Goal: Find specific page/section: Find specific page/section

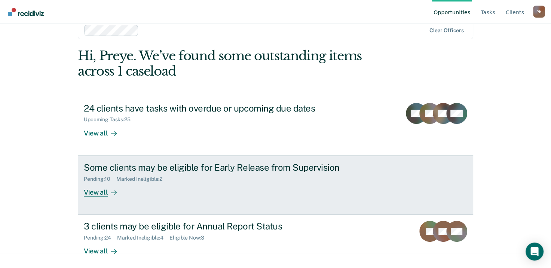
scroll to position [20, 0]
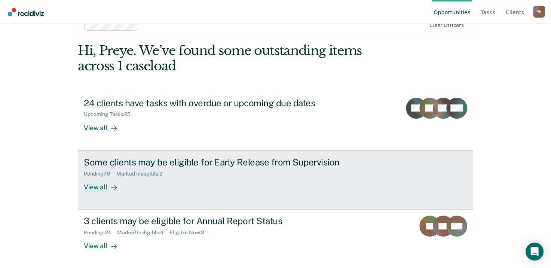
click at [102, 187] on div "View all" at bounding box center [105, 183] width 42 height 15
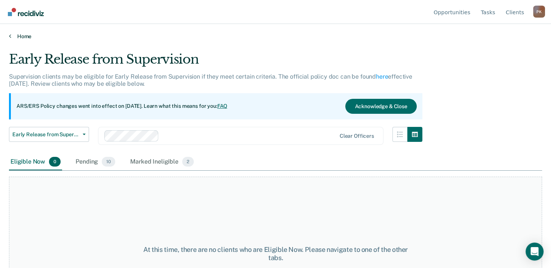
click at [11, 35] on link "Home" at bounding box center [275, 36] width 533 height 7
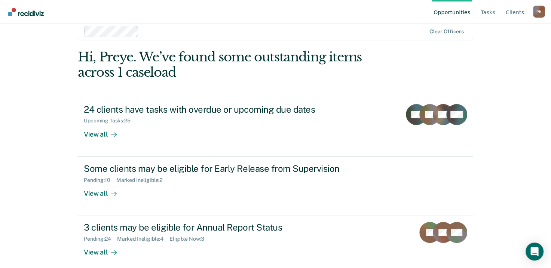
scroll to position [20, 0]
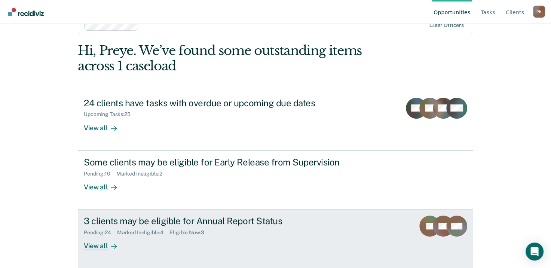
click at [93, 246] on div "View all" at bounding box center [105, 243] width 42 height 15
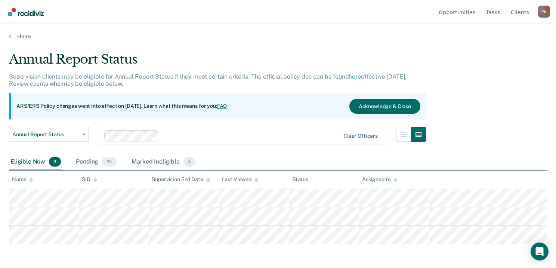
click at [545, 13] on div "P K" at bounding box center [544, 12] width 12 height 12
click at [498, 33] on link "Profile" at bounding box center [514, 35] width 48 height 6
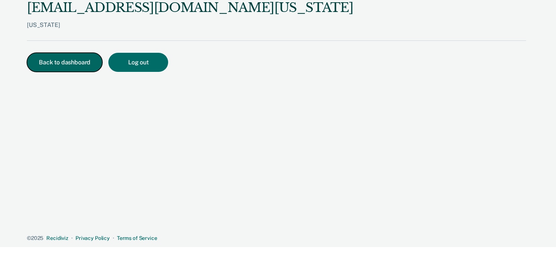
click at [85, 62] on button "Back to dashboard" at bounding box center [65, 62] width 76 height 19
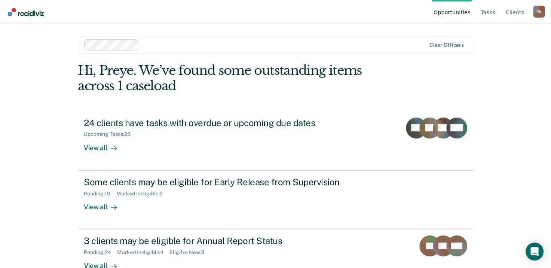
click at [537, 10] on div "P K" at bounding box center [539, 12] width 12 height 12
click at [498, 34] on link "Profile" at bounding box center [509, 35] width 48 height 6
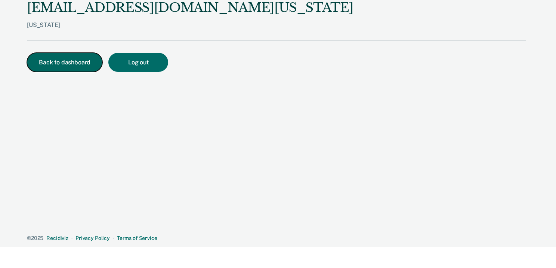
click at [72, 63] on button "Back to dashboard" at bounding box center [65, 62] width 76 height 19
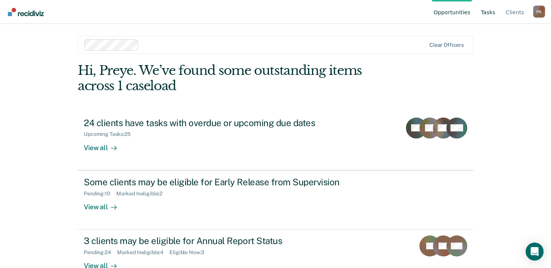
click at [491, 13] on link "Tasks" at bounding box center [488, 12] width 18 height 24
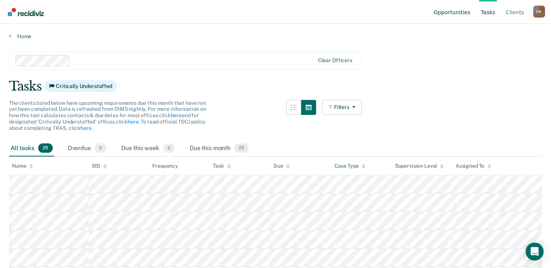
click at [461, 10] on link "Opportunities" at bounding box center [452, 12] width 40 height 24
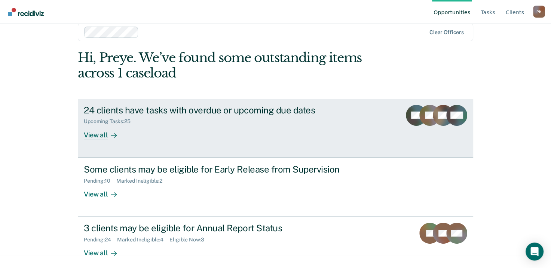
scroll to position [20, 0]
